Goal: Transaction & Acquisition: Book appointment/travel/reservation

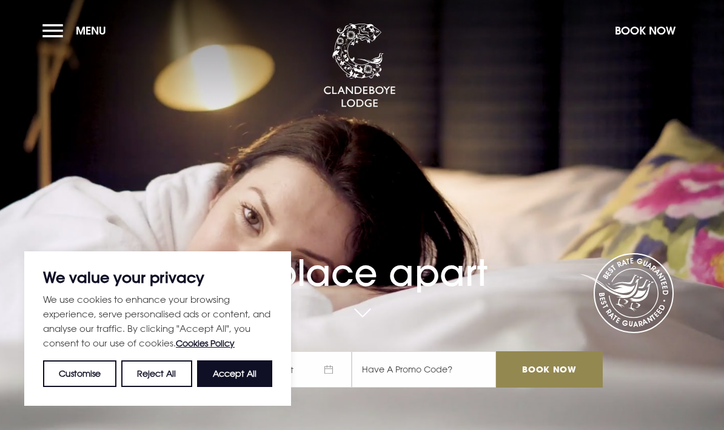
click at [218, 372] on button "Accept All" at bounding box center [234, 374] width 75 height 27
checkbox input "true"
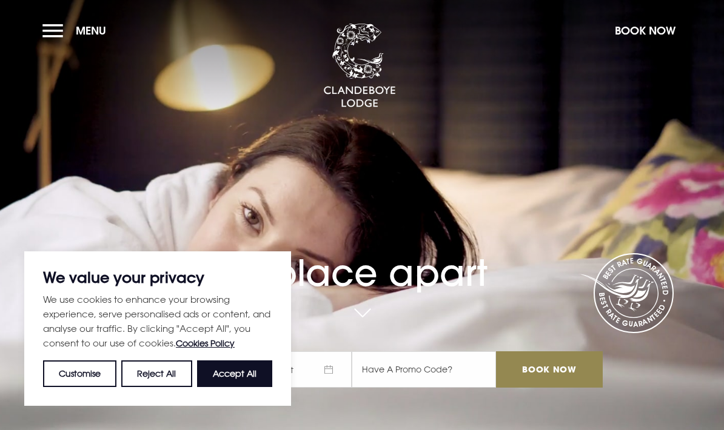
checkbox input "true"
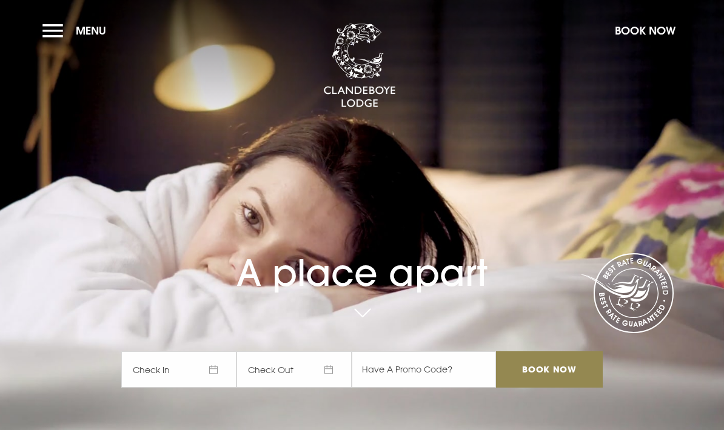
click at [636, 26] on button "Book Now" at bounding box center [645, 31] width 73 height 26
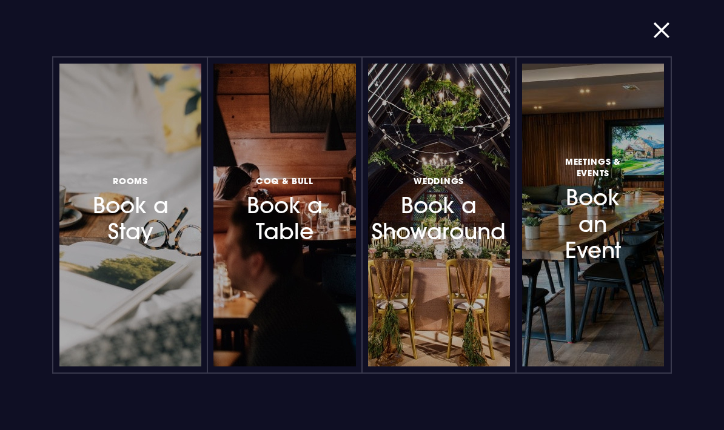
click at [135, 233] on h3 "Rooms Book a Stay" at bounding box center [131, 209] width 84 height 72
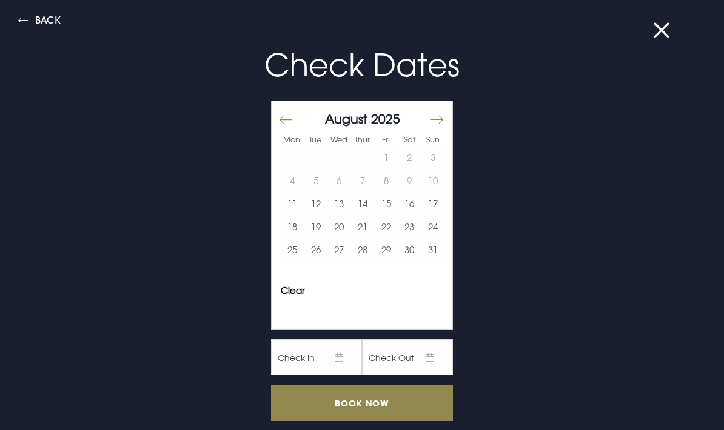
click at [294, 249] on button "25" at bounding box center [293, 249] width 24 height 23
click at [321, 251] on button "26" at bounding box center [316, 249] width 24 height 23
click at [339, 406] on input "Book Now" at bounding box center [362, 404] width 182 height 36
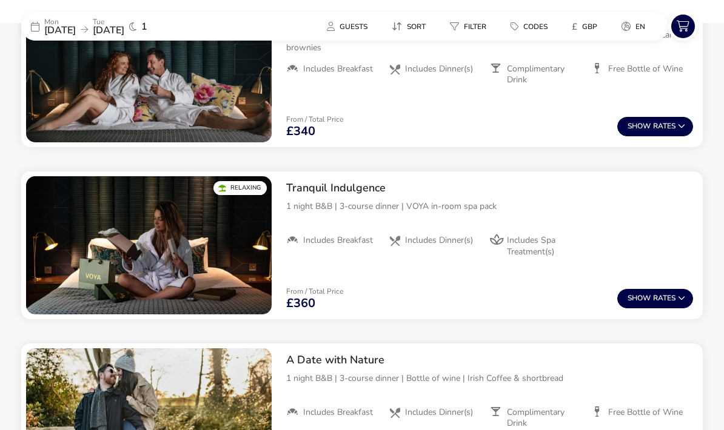
scroll to position [674, 0]
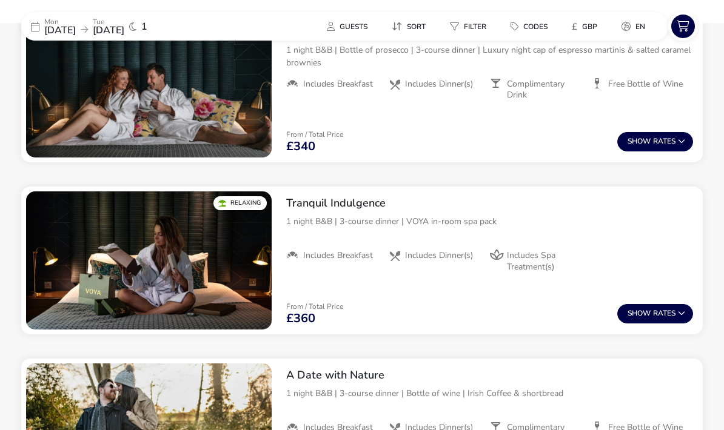
click at [127, 255] on img "1 / 1" at bounding box center [149, 261] width 246 height 138
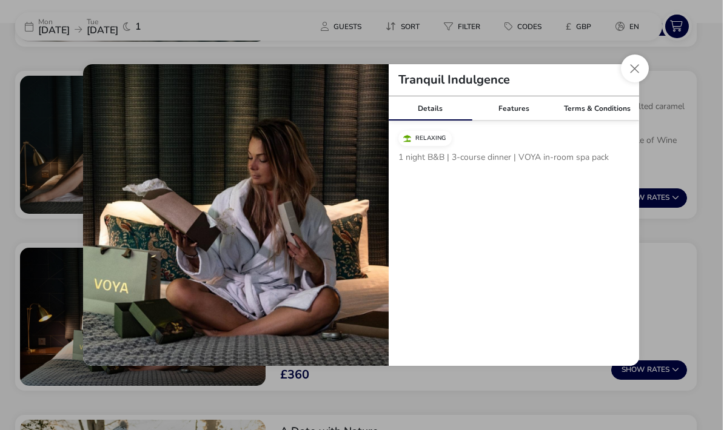
scroll to position [621, 0]
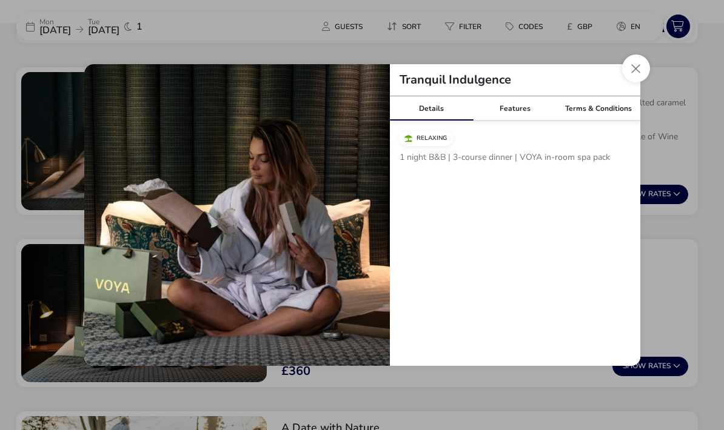
click at [633, 82] on button "Close modal" at bounding box center [636, 69] width 28 height 28
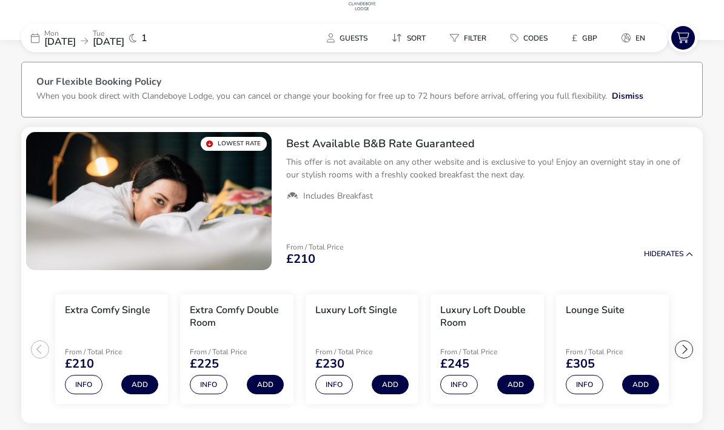
scroll to position [0, 0]
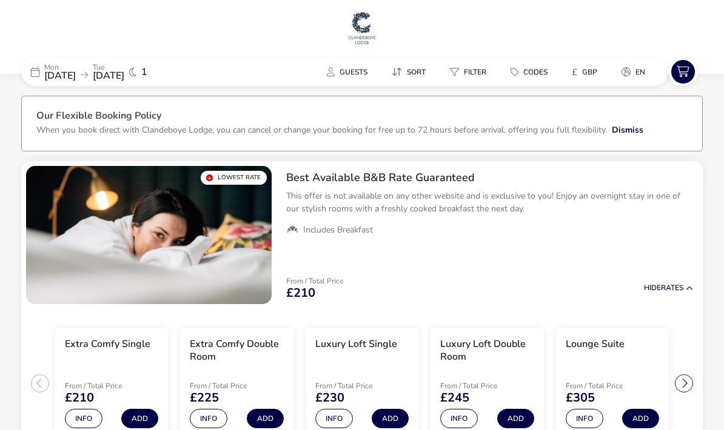
click at [343, 72] on span "Guests" at bounding box center [354, 72] width 28 height 10
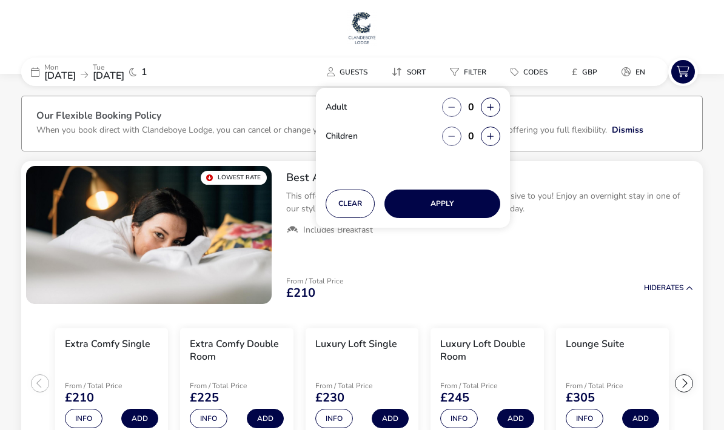
click at [483, 110] on button "button" at bounding box center [490, 107] width 19 height 19
click at [483, 109] on button "button" at bounding box center [490, 107] width 19 height 19
type input "2"
click at [449, 204] on button "Apply" at bounding box center [442, 204] width 116 height 28
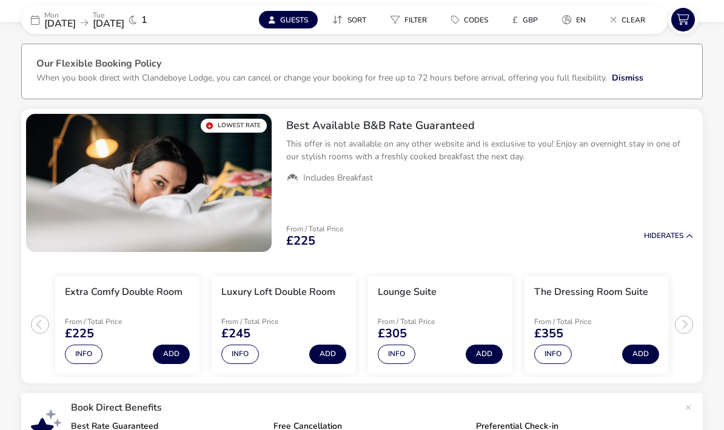
scroll to position [56, 0]
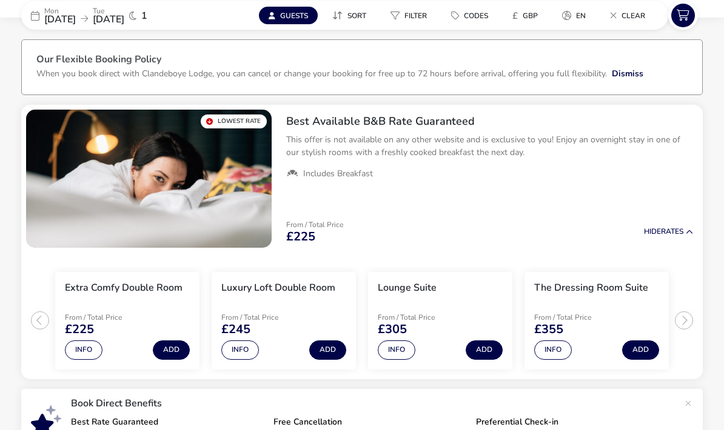
click at [97, 293] on h3 "Extra Comfy Double Room" at bounding box center [124, 289] width 118 height 13
click at [105, 290] on h3 "Extra Comfy Double Room" at bounding box center [124, 289] width 118 height 13
click at [81, 353] on button "Info" at bounding box center [84, 350] width 38 height 19
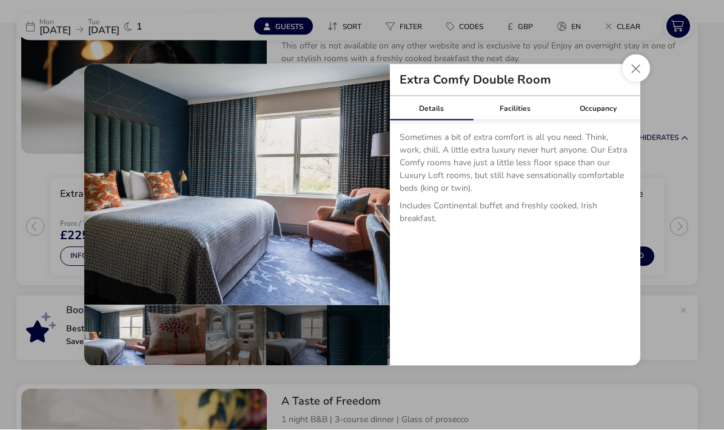
scroll to position [110, 0]
click at [629, 82] on button "Close dialog" at bounding box center [636, 69] width 28 height 28
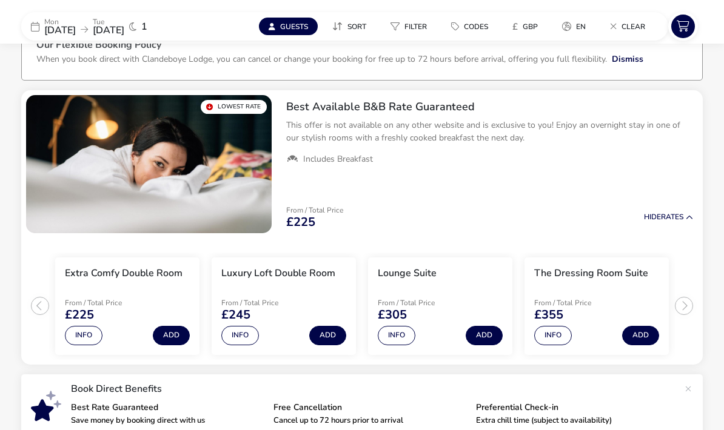
scroll to position [0, 0]
